Goal: Task Accomplishment & Management: Complete application form

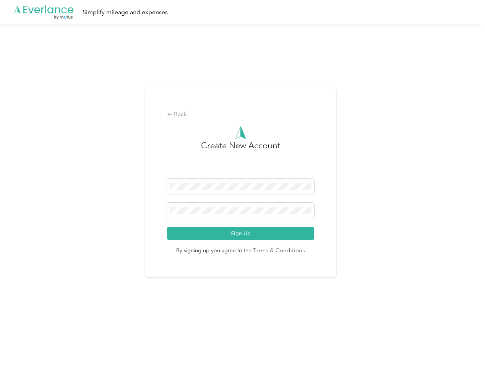
click at [242, 174] on h3 "Create New Account" at bounding box center [240, 158] width 79 height 39
click at [242, 12] on div ".cls-1 { fill: #00adee; } .cls-2 { fill: #fff; } .cls-3 { fill: #707372; } .cls…" at bounding box center [240, 12] width 481 height 24
click at [242, 115] on div "Back" at bounding box center [240, 114] width 147 height 9
click at [242, 233] on button "Sign Up" at bounding box center [240, 233] width 147 height 13
